Goal: Navigation & Orientation: Find specific page/section

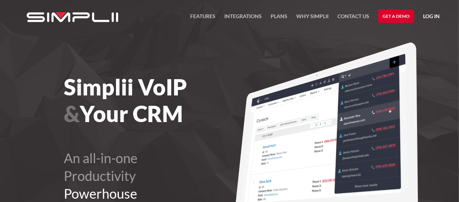
click at [428, 14] on link "Log in" at bounding box center [431, 17] width 17 height 11
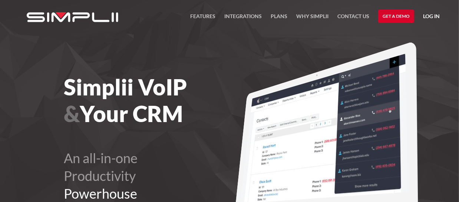
click at [209, 129] on div "Simplii VoIP & Your CRM An all-in-one Productivity Powerhouse Get a Demo" at bounding box center [167, 167] width 206 height 187
